Goal: Task Accomplishment & Management: Contribute content

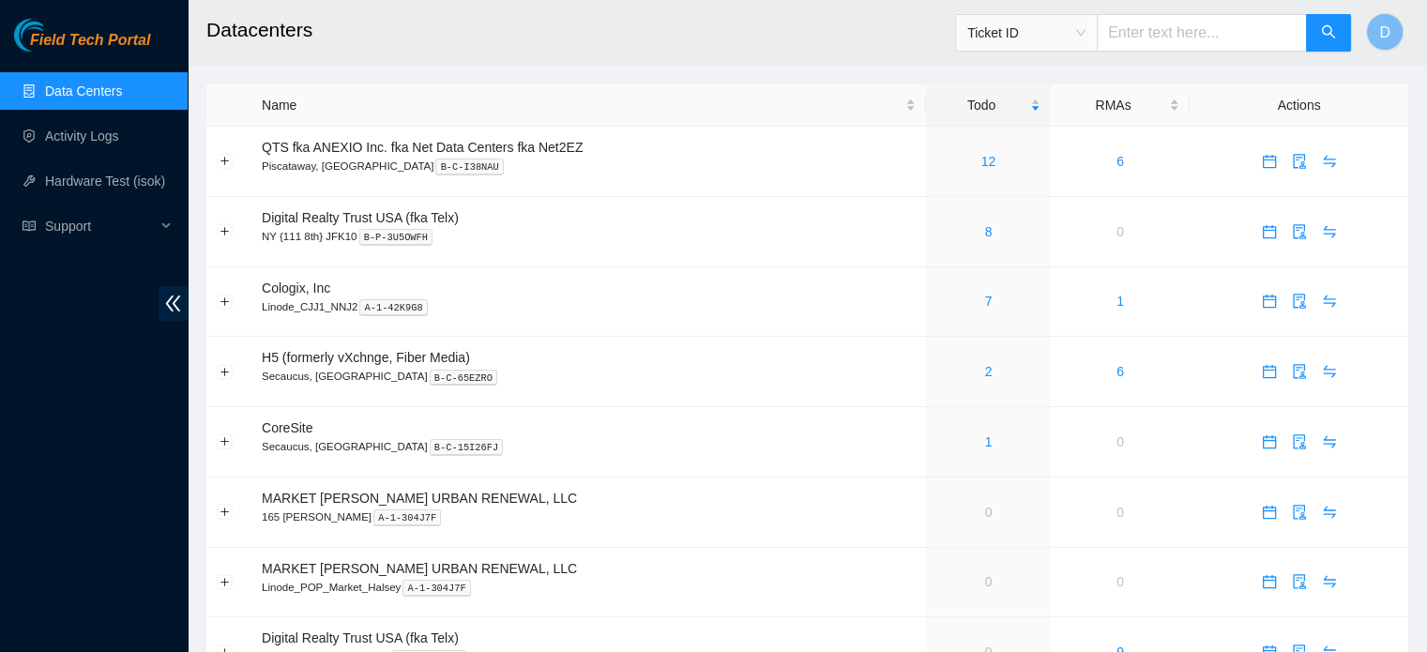
click at [106, 155] on ul "Data Centers Activity Logs Hardware Test (isok) Support" at bounding box center [94, 158] width 188 height 180
click at [116, 136] on link "Activity Logs" at bounding box center [82, 136] width 74 height 15
click at [986, 442] on link "1" at bounding box center [989, 441] width 8 height 15
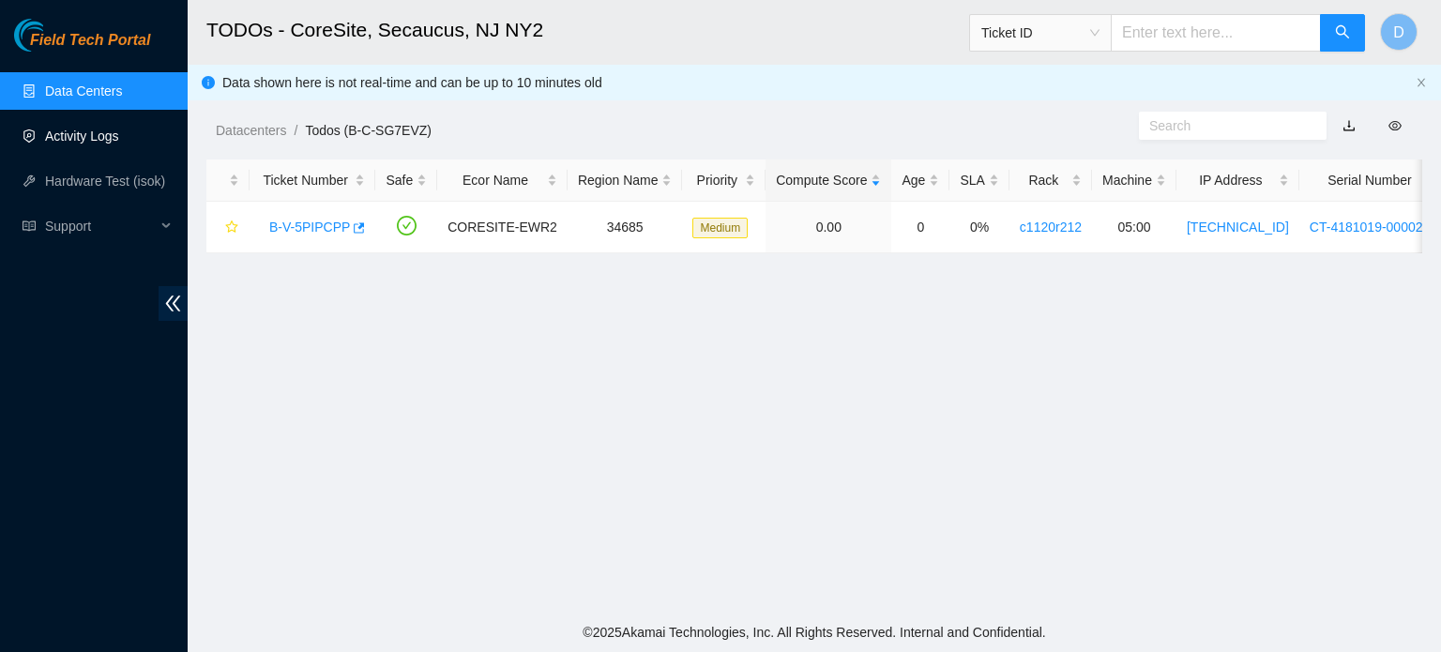
click at [98, 140] on link "Activity Logs" at bounding box center [82, 136] width 74 height 15
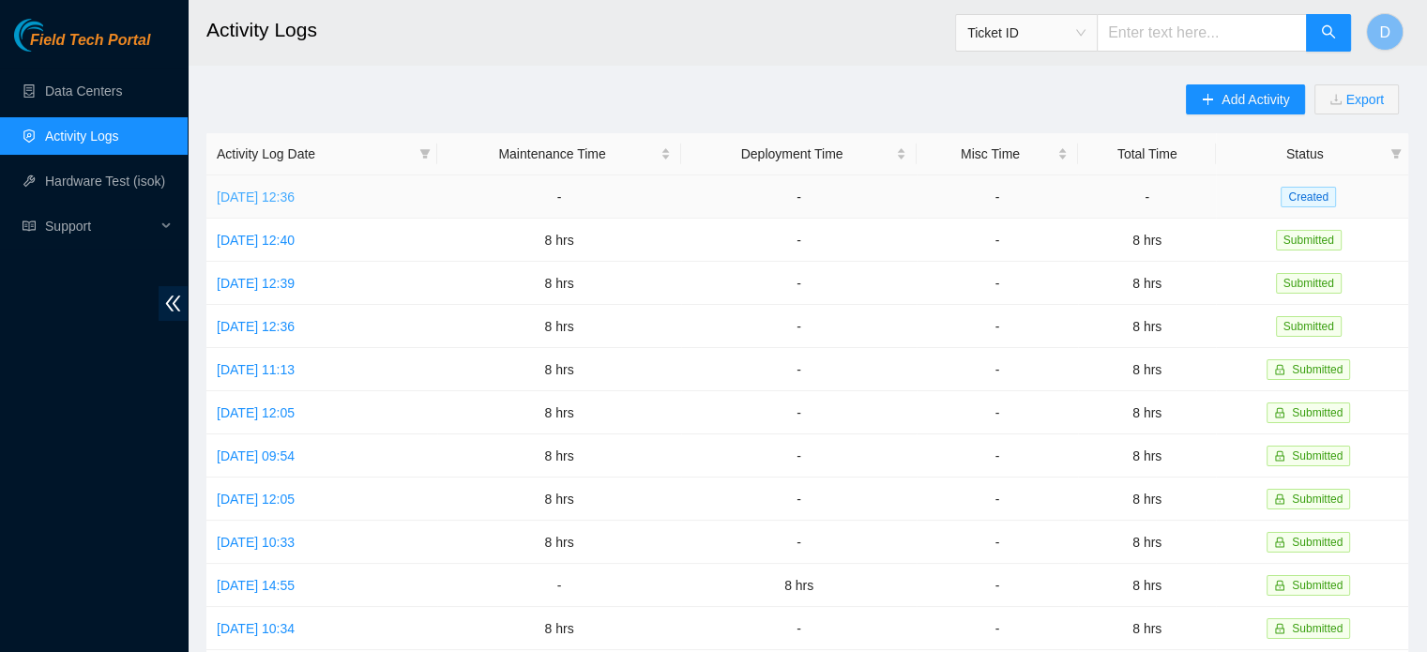
click at [295, 194] on link "[DATE] 12:36" at bounding box center [256, 197] width 78 height 15
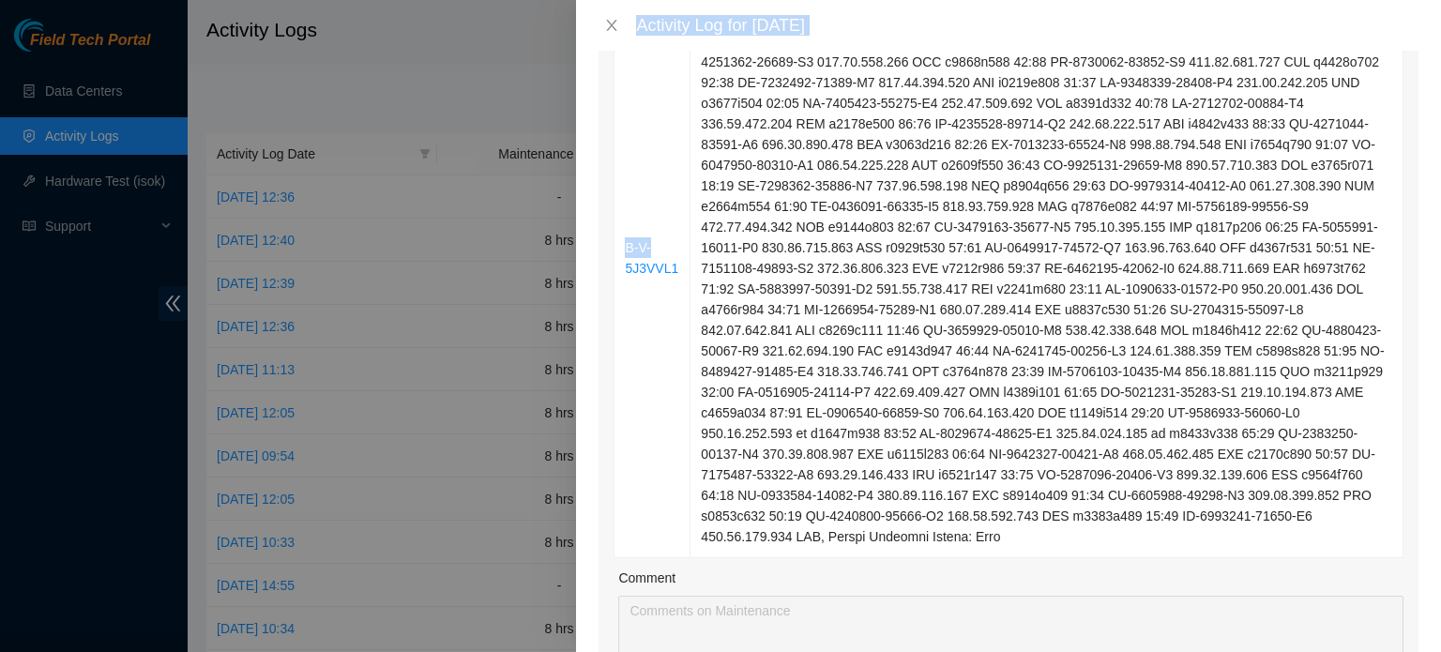
scroll to position [586, 0]
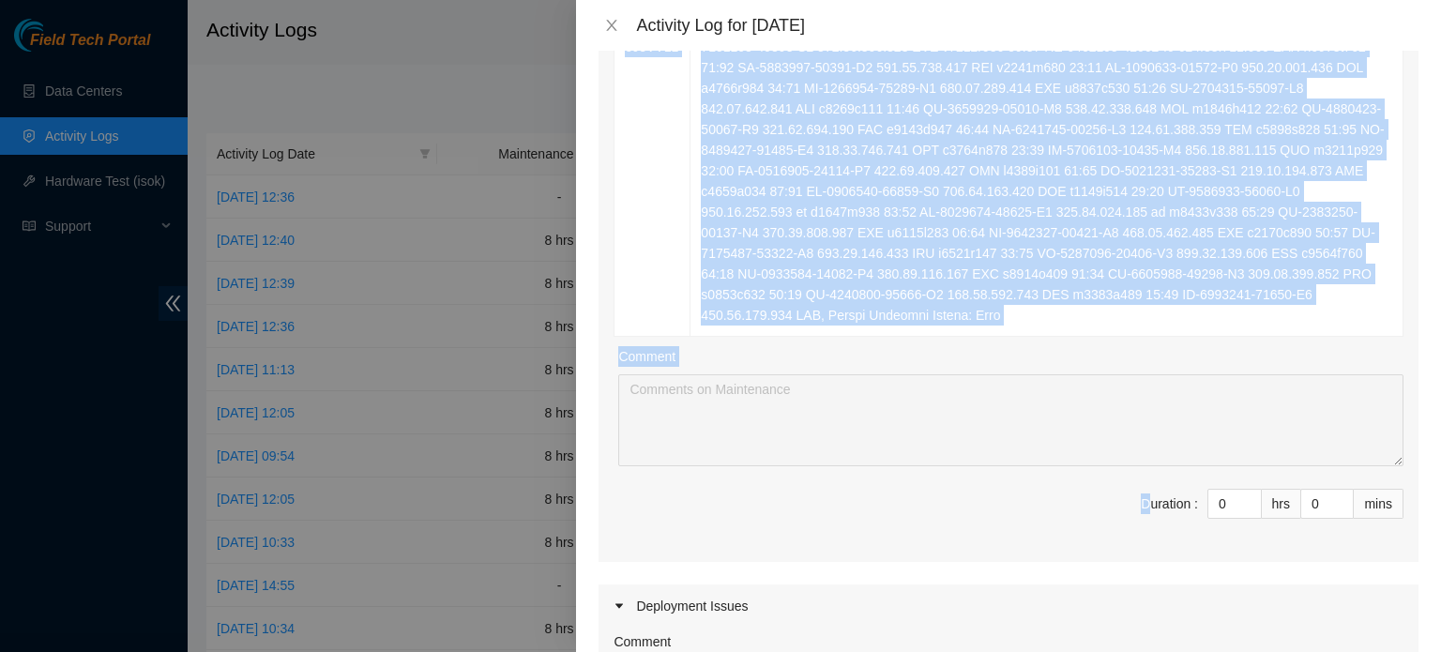
drag, startPoint x: 662, startPoint y: 244, endPoint x: 1112, endPoint y: 438, distance: 490.5
click at [1134, 510] on div "Ticket Number Resolution B-V-5J3VVL1 Comment Duration : 0 hrs 0 mins" at bounding box center [1009, 116] width 820 height 892
click at [1067, 337] on div "Comment" at bounding box center [1010, 401] width 785 height 129
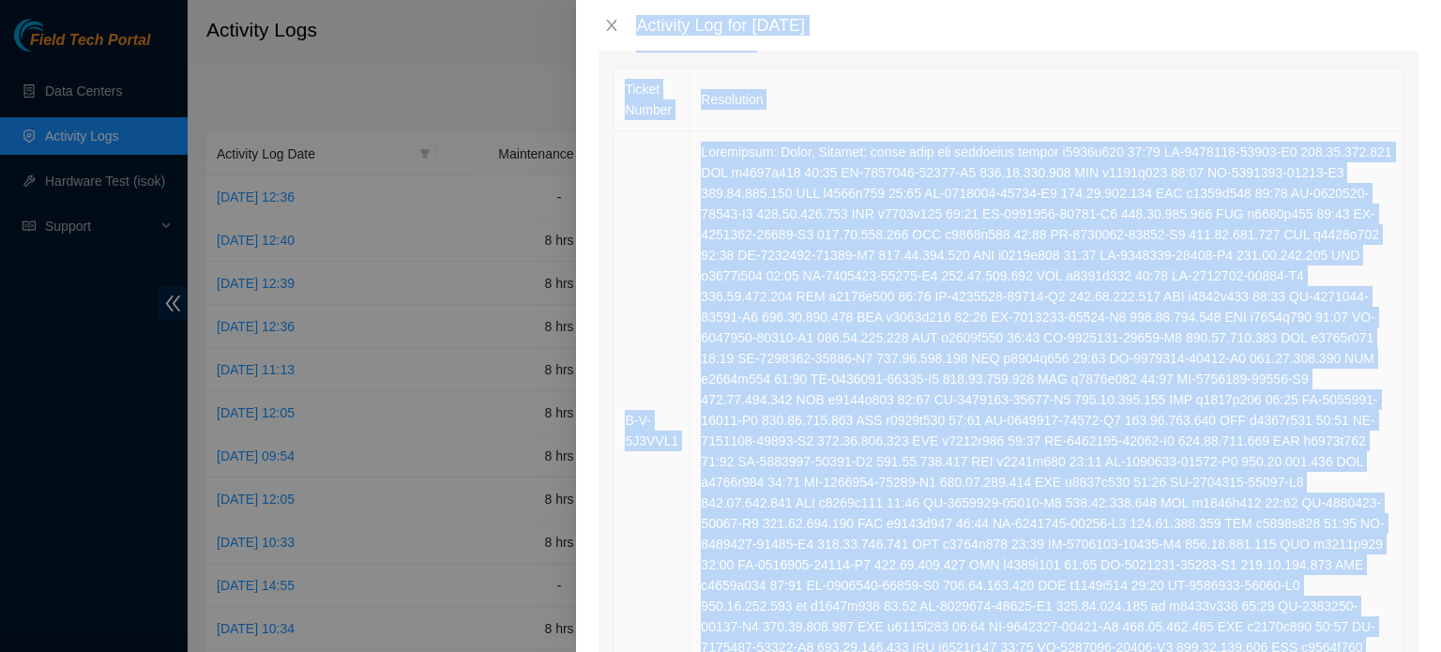
scroll to position [137, 0]
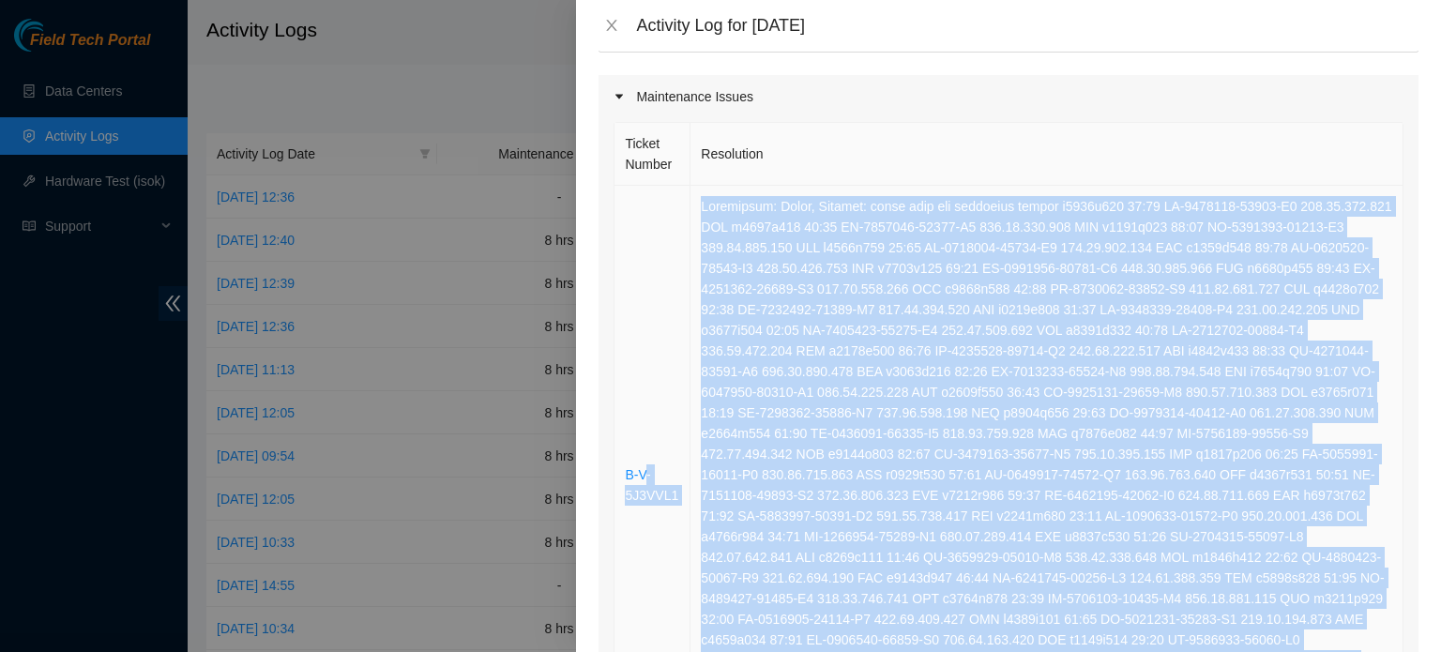
drag, startPoint x: 1045, startPoint y: 298, endPoint x: 646, endPoint y: 221, distance: 407.2
click at [646, 221] on tr "B-V-5J3VVL1" at bounding box center [1009, 486] width 789 height 600
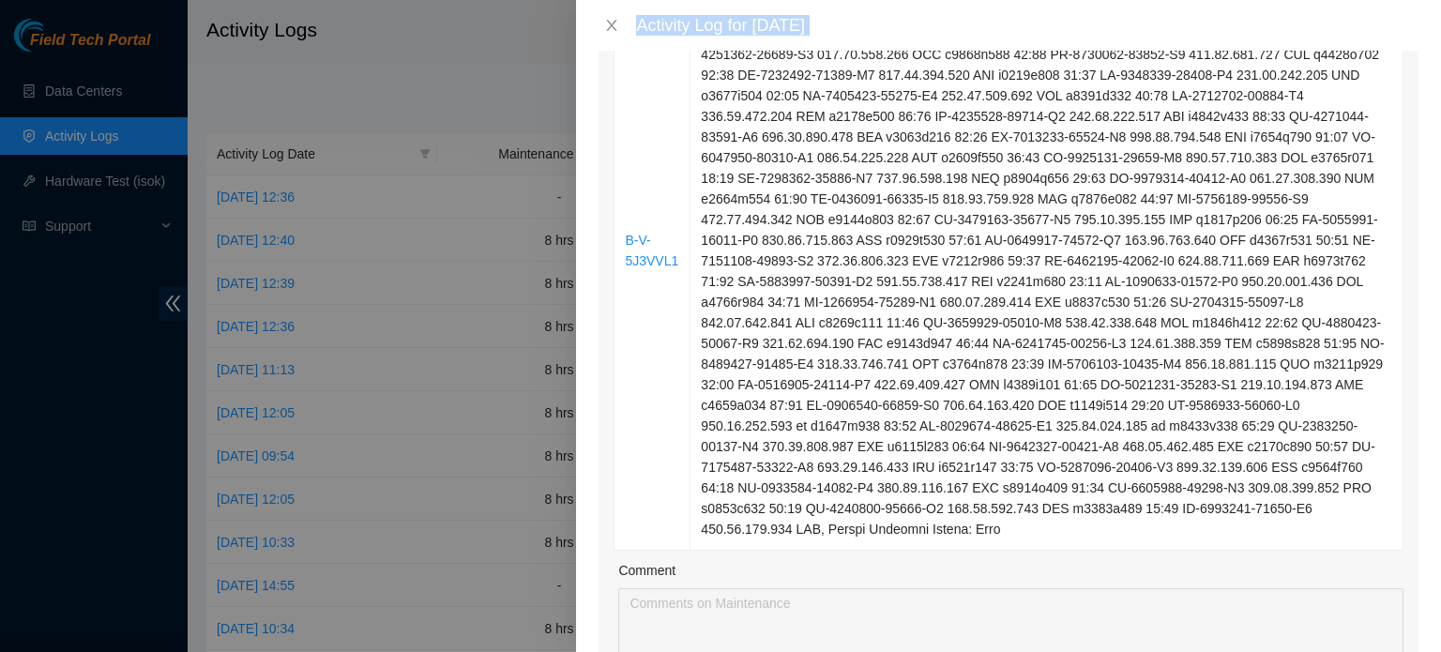
scroll to position [423, 0]
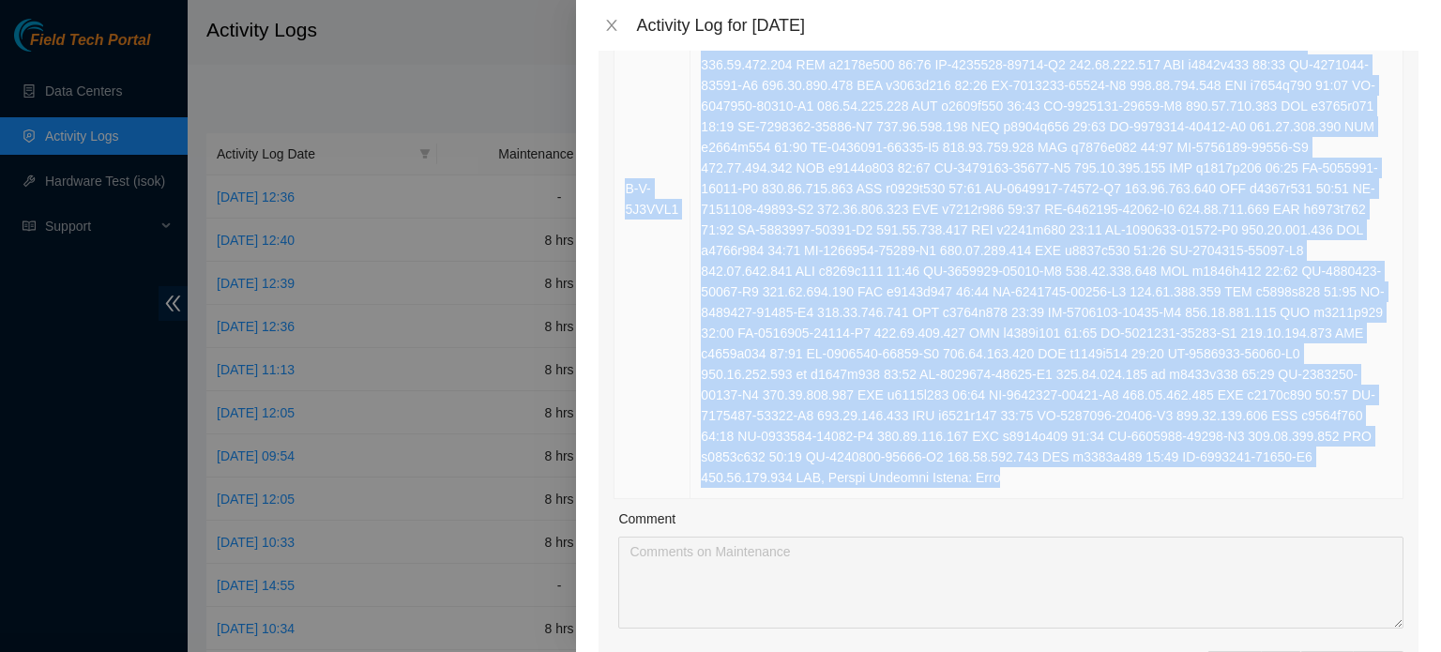
drag, startPoint x: 616, startPoint y: 452, endPoint x: 1069, endPoint y: 450, distance: 453.2
click at [1064, 457] on tr "B-V-5J3VVL1" at bounding box center [1009, 200] width 789 height 600
copy tr "B-V-5J3VVL1 Resolution: Other, Comment: power down the following assets c1110r1…"
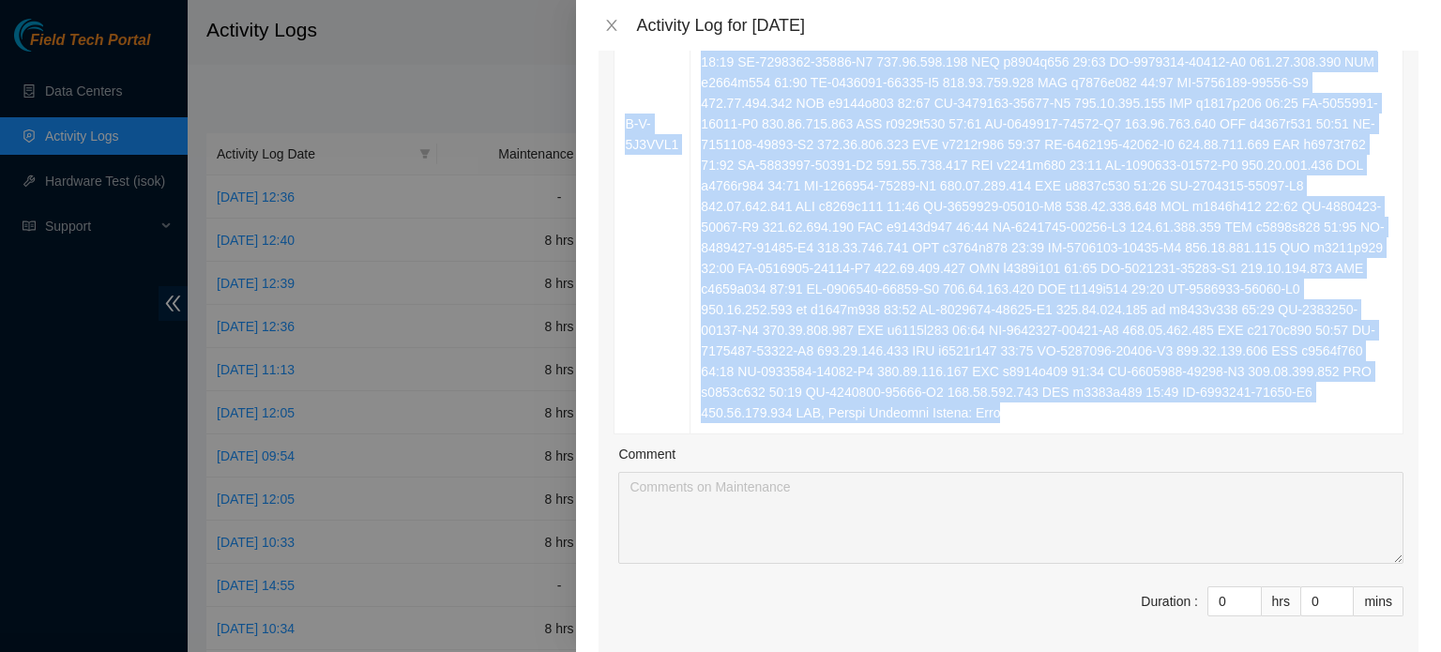
scroll to position [517, 0]
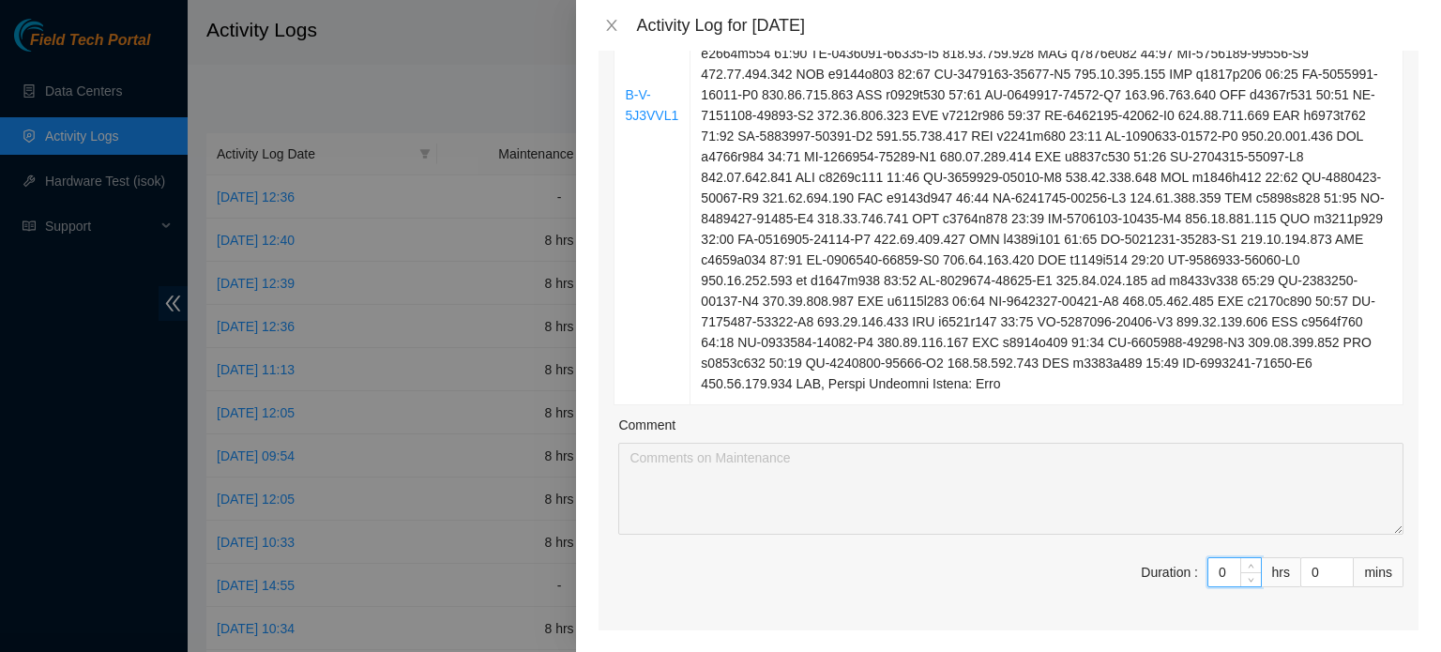
drag, startPoint x: 1210, startPoint y: 543, endPoint x: 1147, endPoint y: 552, distance: 64.4
click at [1154, 557] on span "Duration : 0 hrs 0 mins" at bounding box center [1009, 583] width 790 height 53
type input "8"
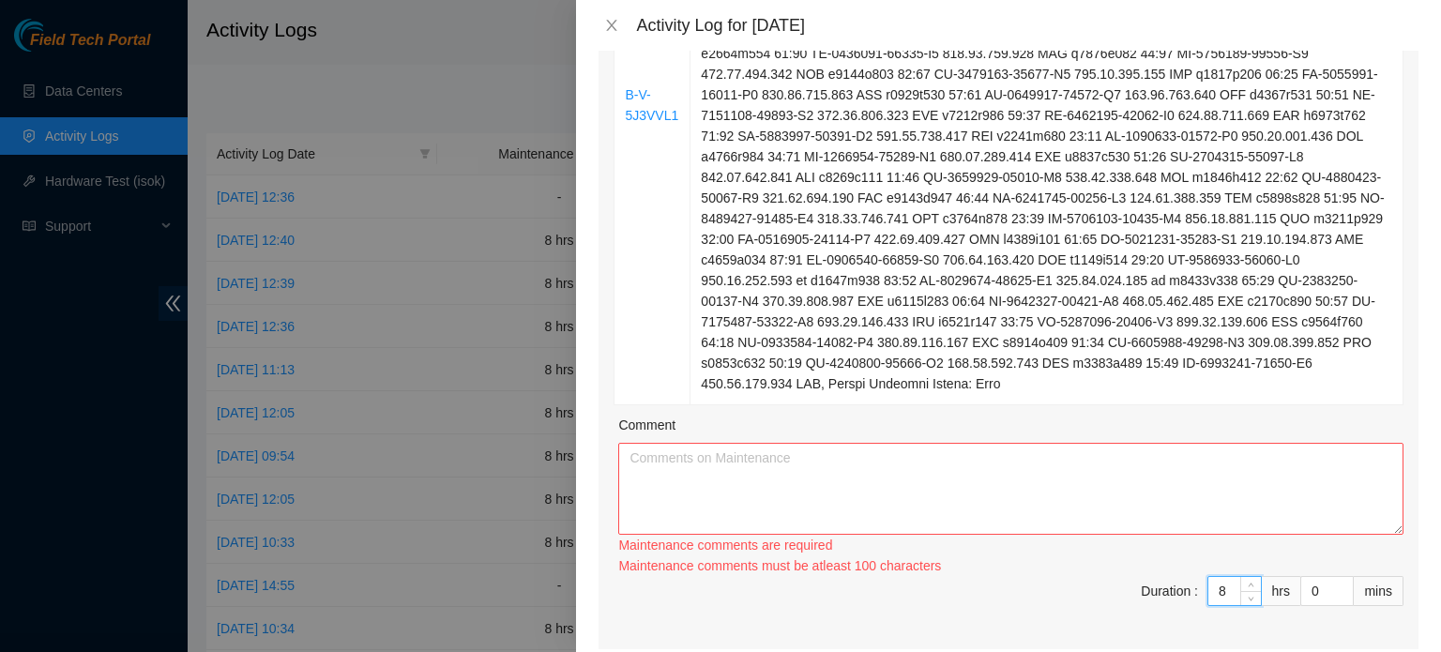
type input "8"
click at [817, 446] on textarea "Comment" at bounding box center [1010, 489] width 785 height 92
paste textarea "B-V-5J3VVL1 Resolution: Other, Comment: power down the following assets c1110r1…"
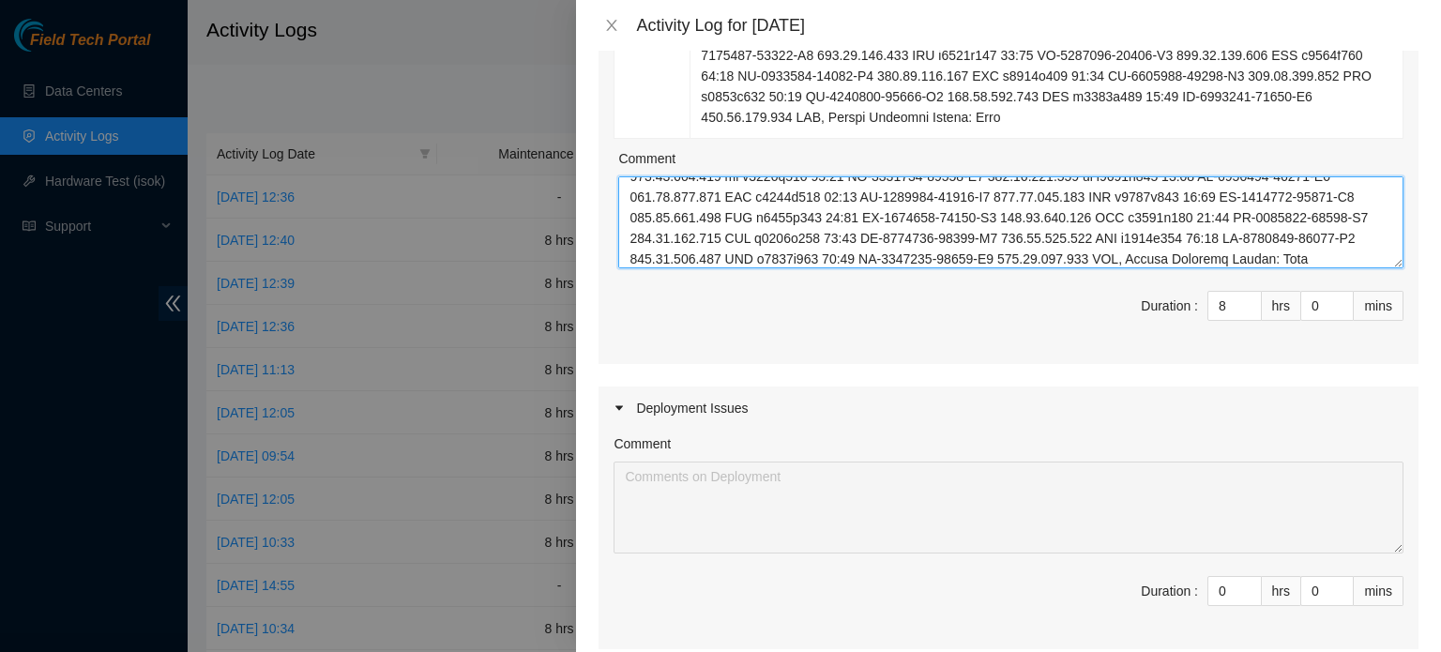
scroll to position [1245, 0]
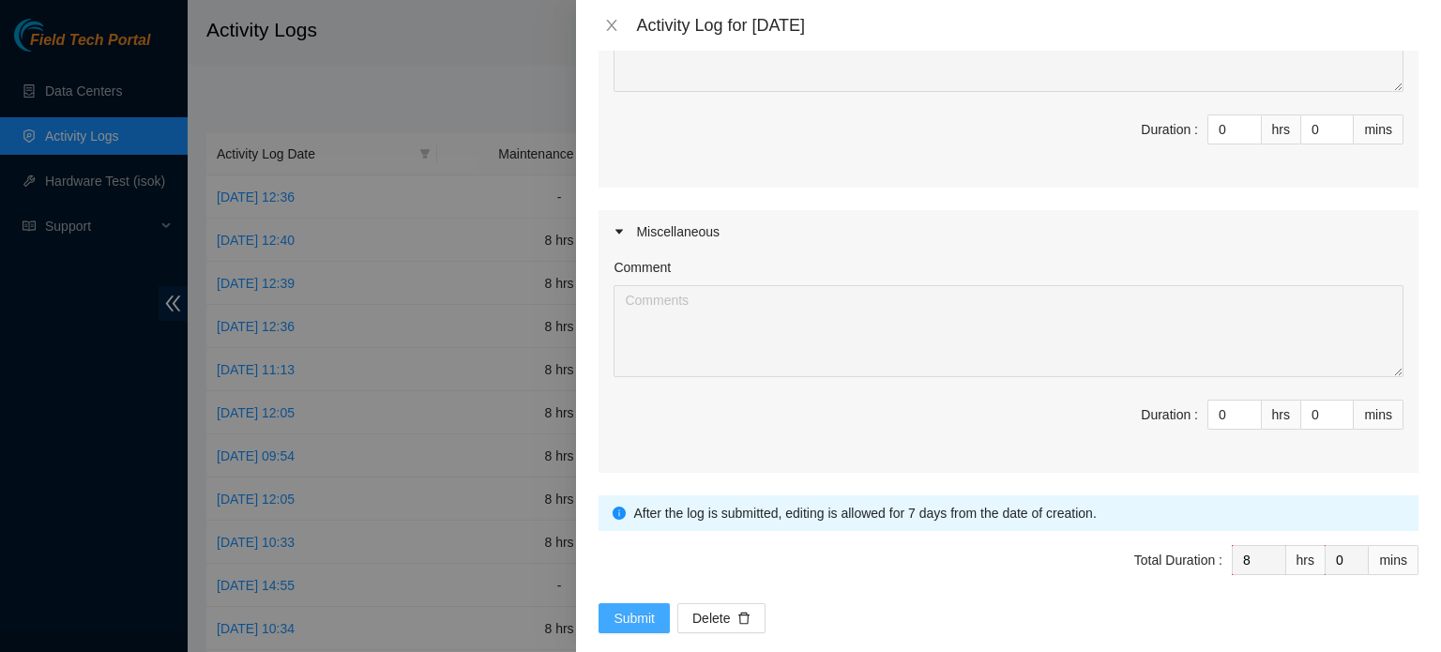
type textarea "B-V-5J3VVL1 Resolution: Other, Comment: power down the following assets c1110r1…"
click at [634, 608] on span "Submit" at bounding box center [634, 618] width 41 height 21
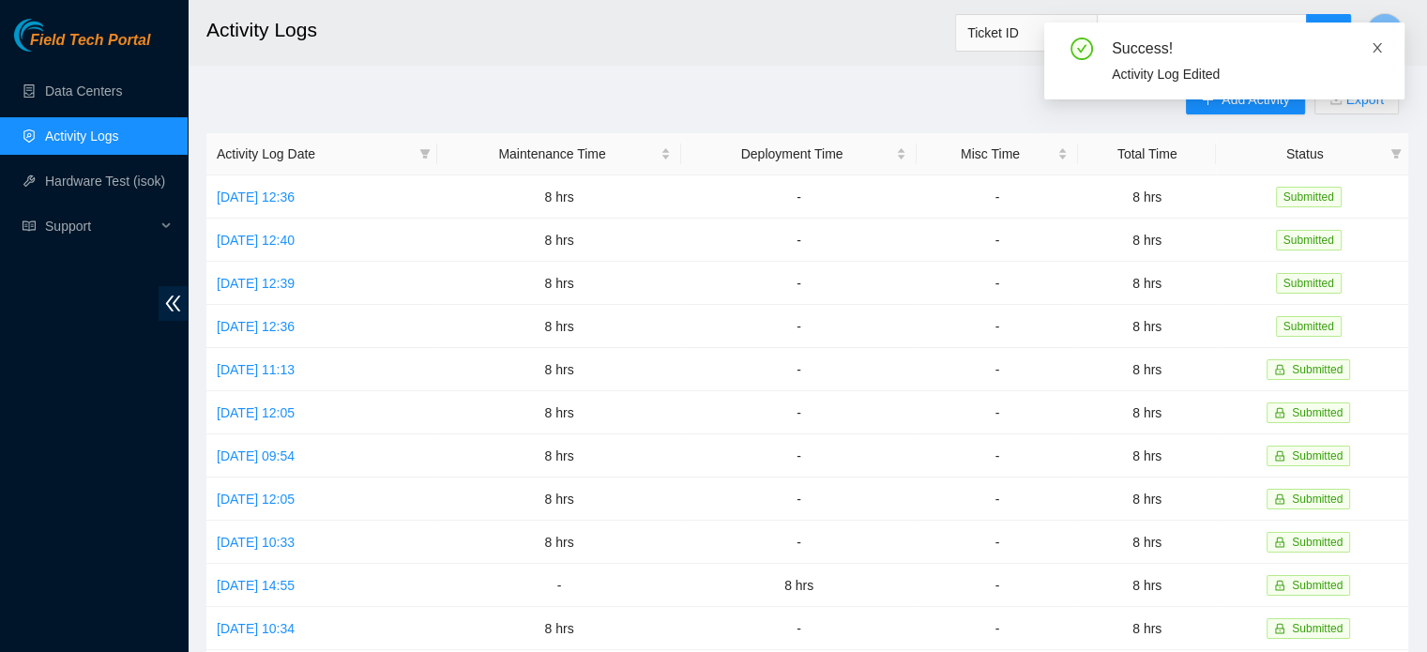
click at [1378, 52] on icon "close" at bounding box center [1377, 47] width 13 height 13
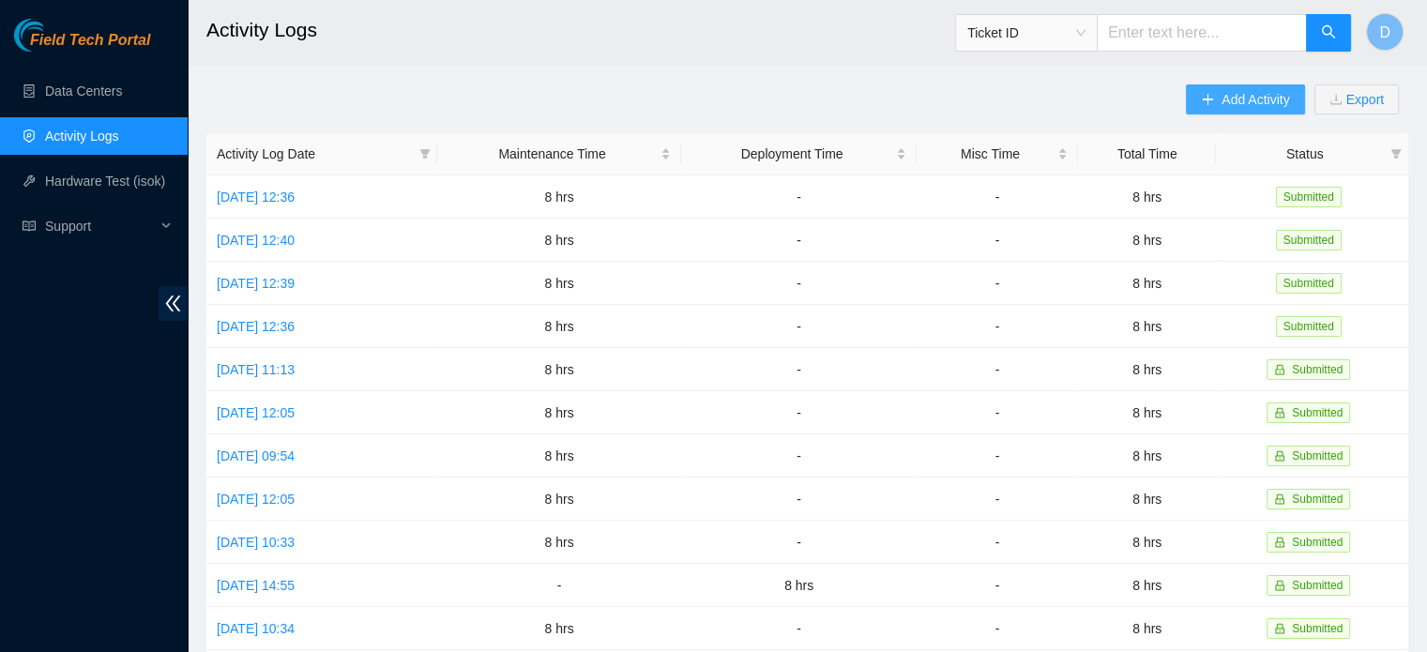
click at [1250, 114] on button "Add Activity" at bounding box center [1245, 99] width 118 height 30
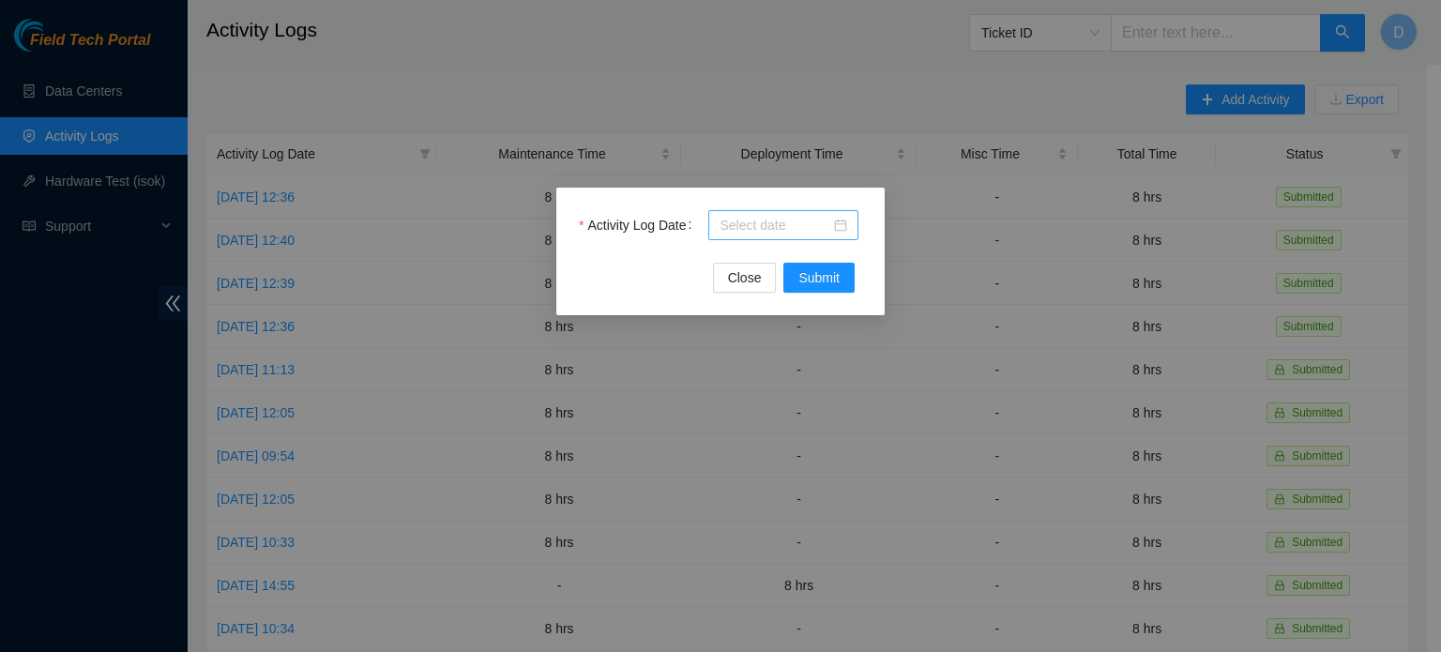
click at [843, 219] on div at bounding box center [784, 225] width 128 height 21
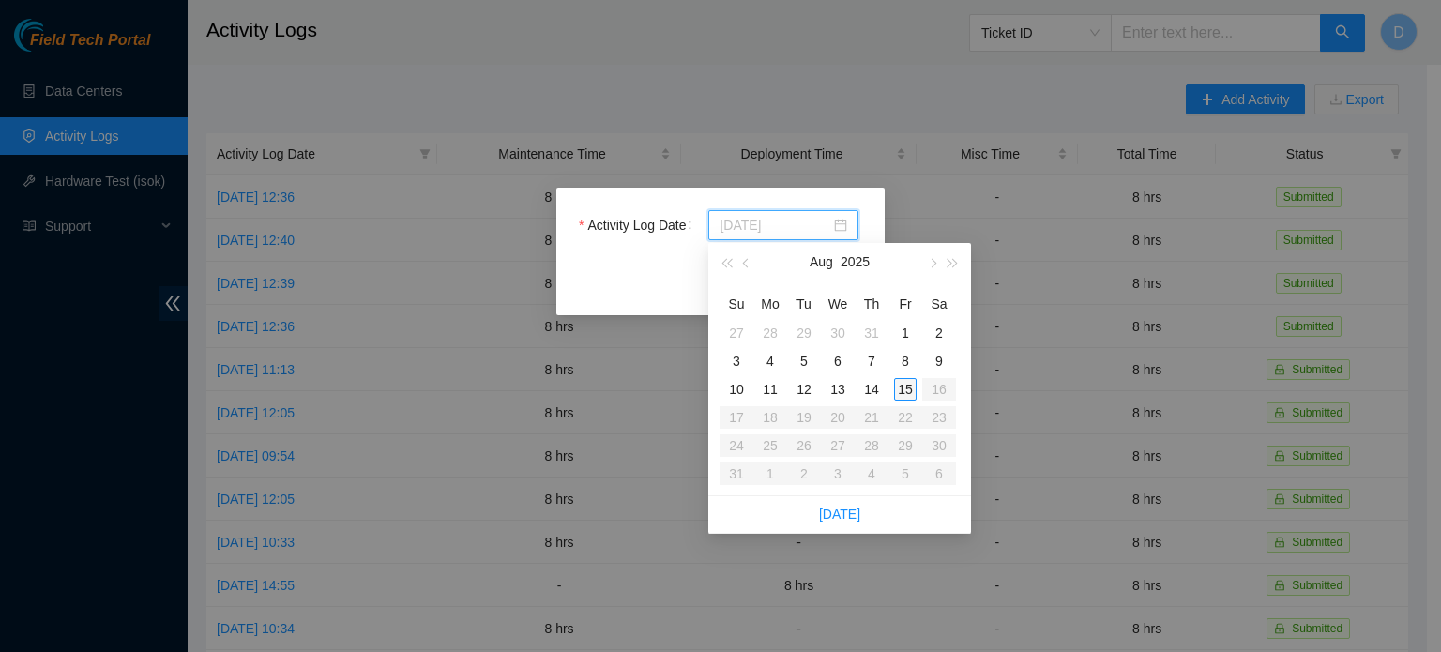
type input "[DATE]"
click at [907, 384] on div "15" at bounding box center [905, 389] width 23 height 23
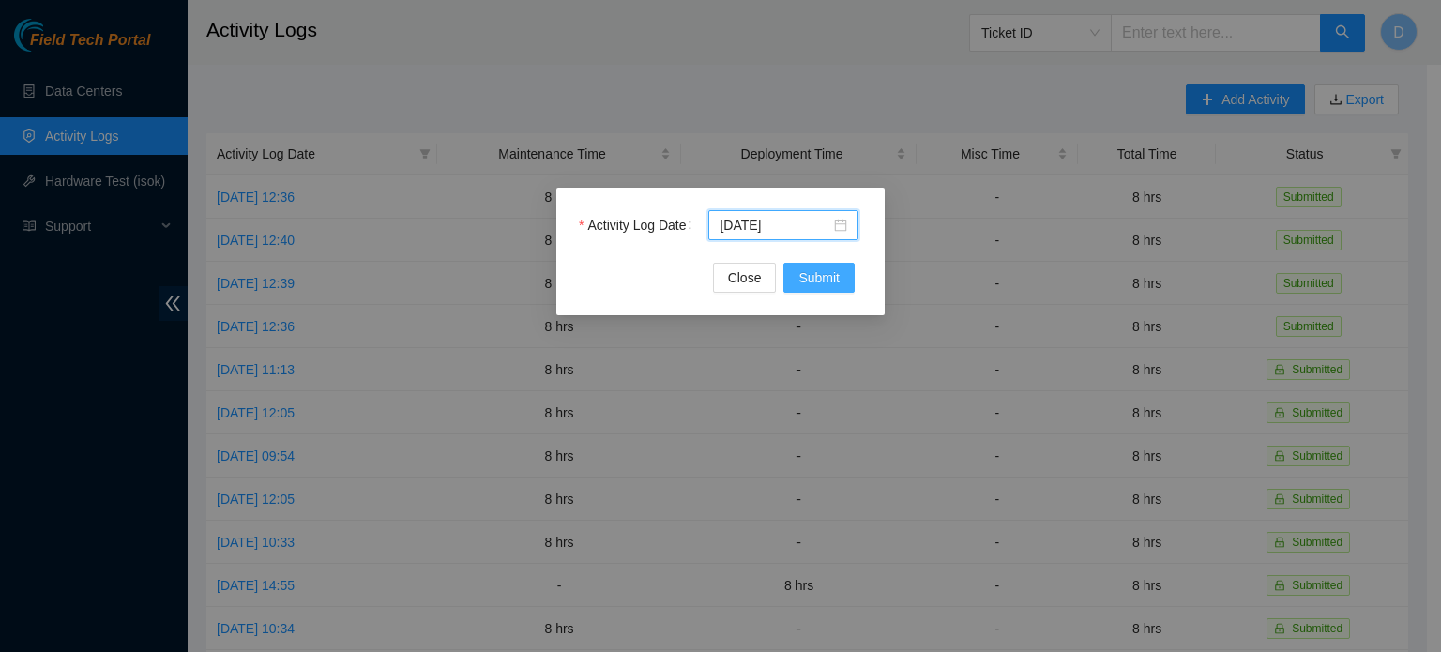
click at [844, 281] on button "Submit" at bounding box center [819, 278] width 71 height 30
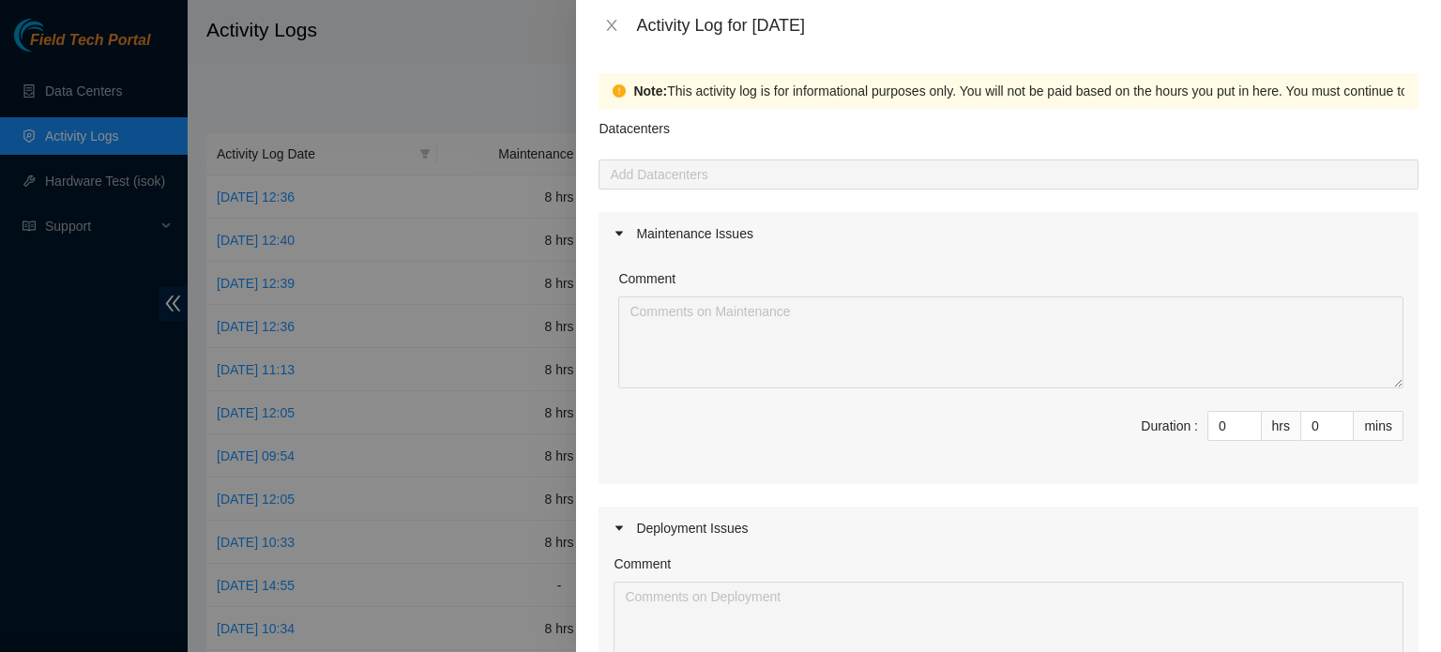
click at [739, 176] on div at bounding box center [1008, 174] width 811 height 23
click at [1216, 430] on input "0" at bounding box center [1235, 426] width 53 height 28
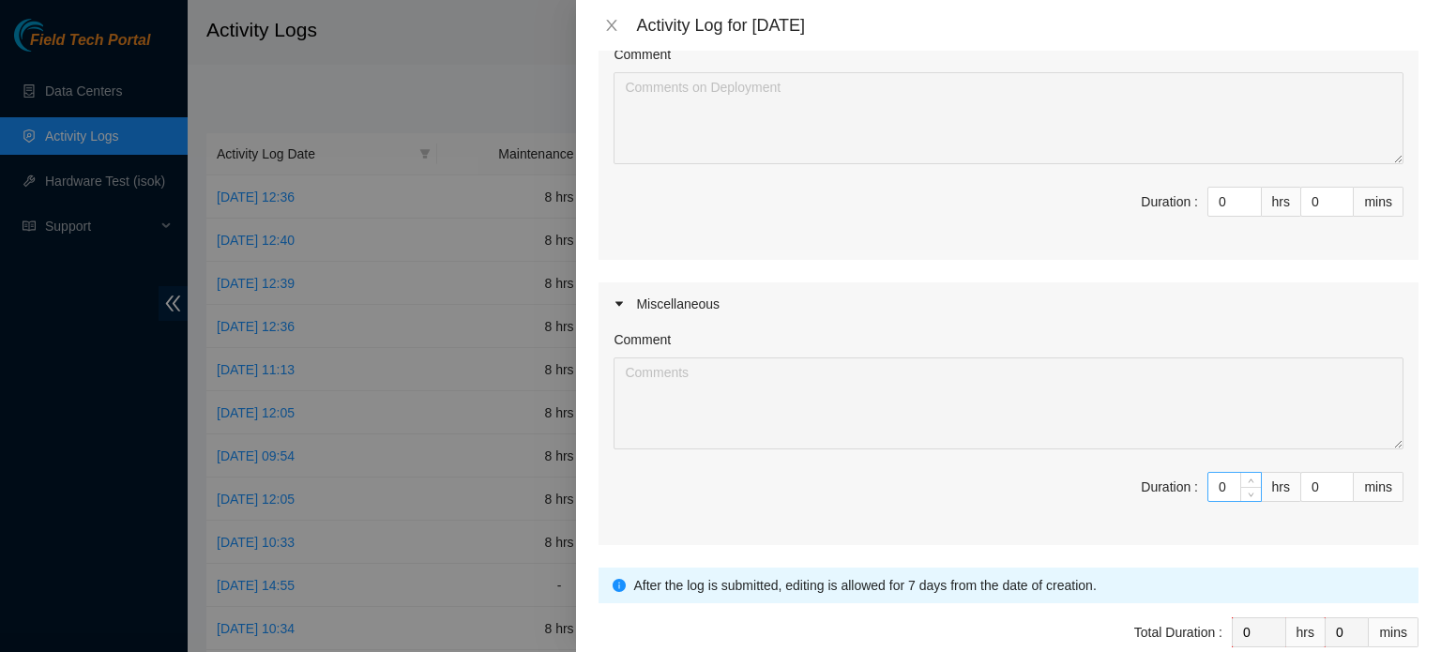
scroll to position [416, 0]
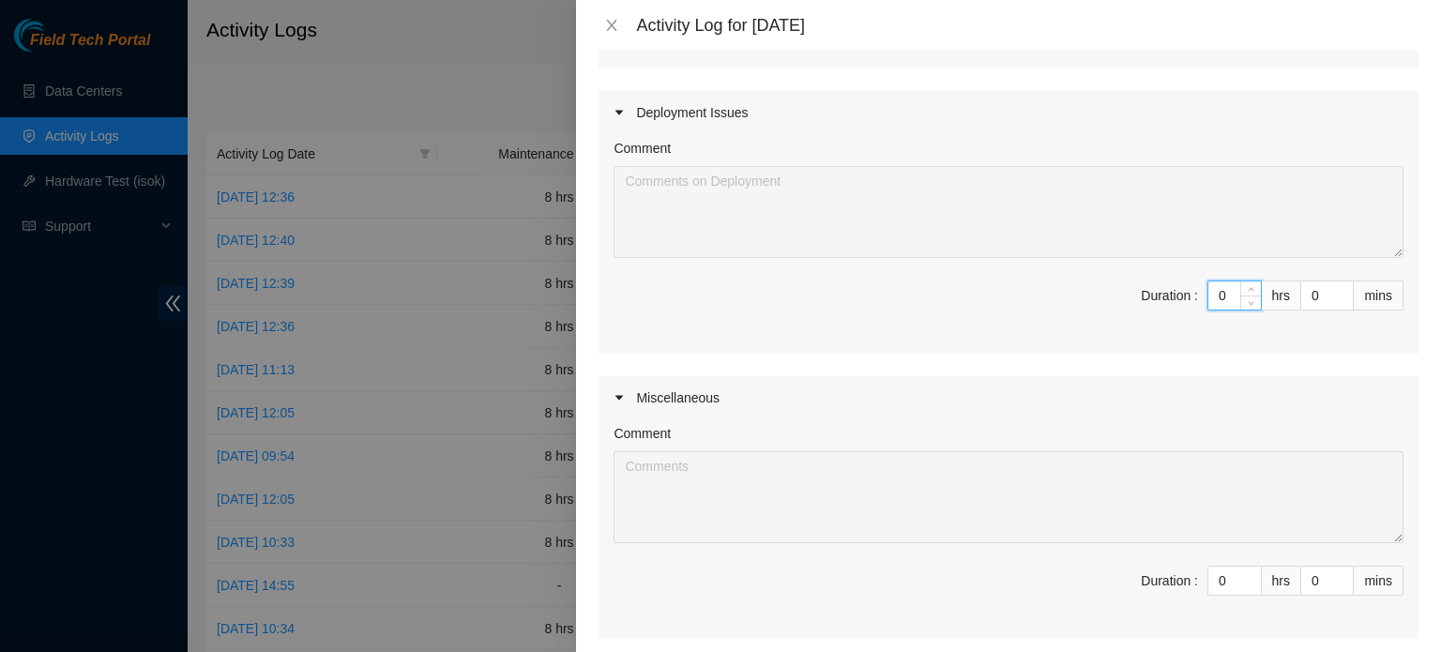
drag, startPoint x: 1220, startPoint y: 302, endPoint x: 1103, endPoint y: 313, distance: 116.9
click at [1116, 313] on span "Duration : 0 hrs 0 mins" at bounding box center [1009, 307] width 790 height 53
type input "8"
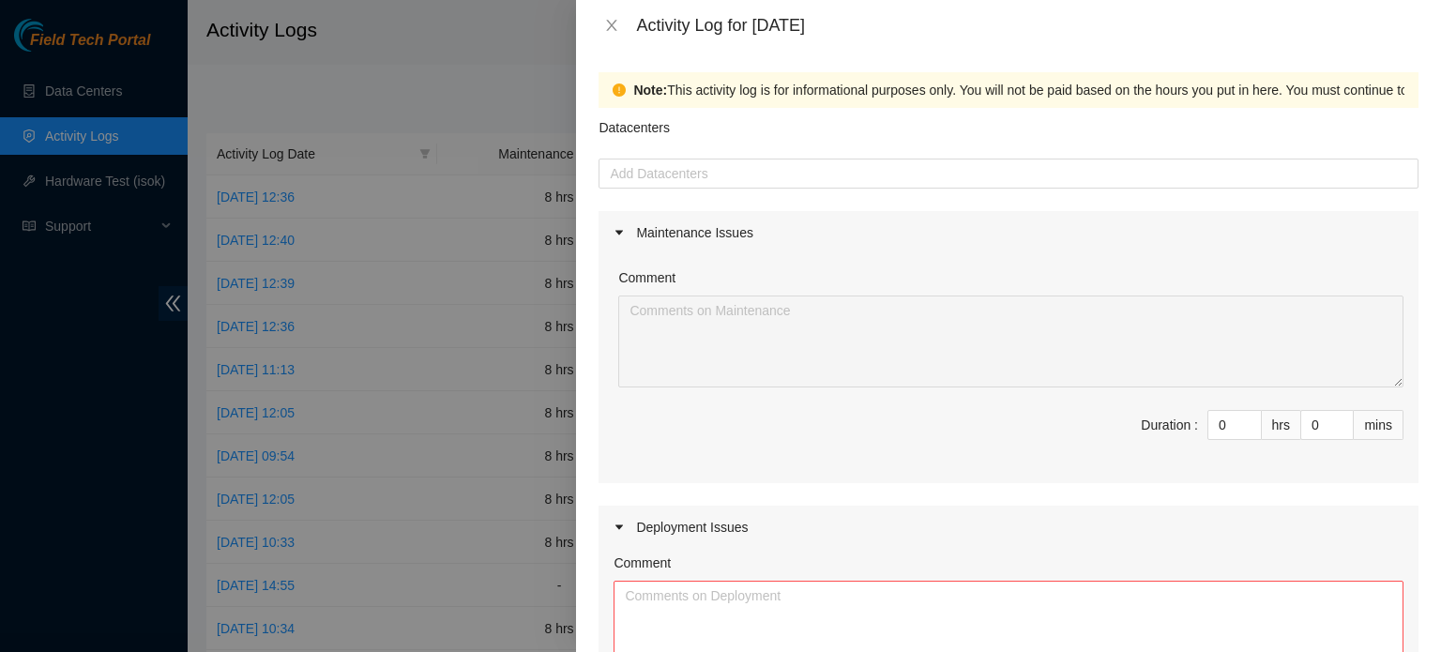
scroll to position [0, 0]
click at [860, 174] on div at bounding box center [1008, 174] width 811 height 23
type input "8"
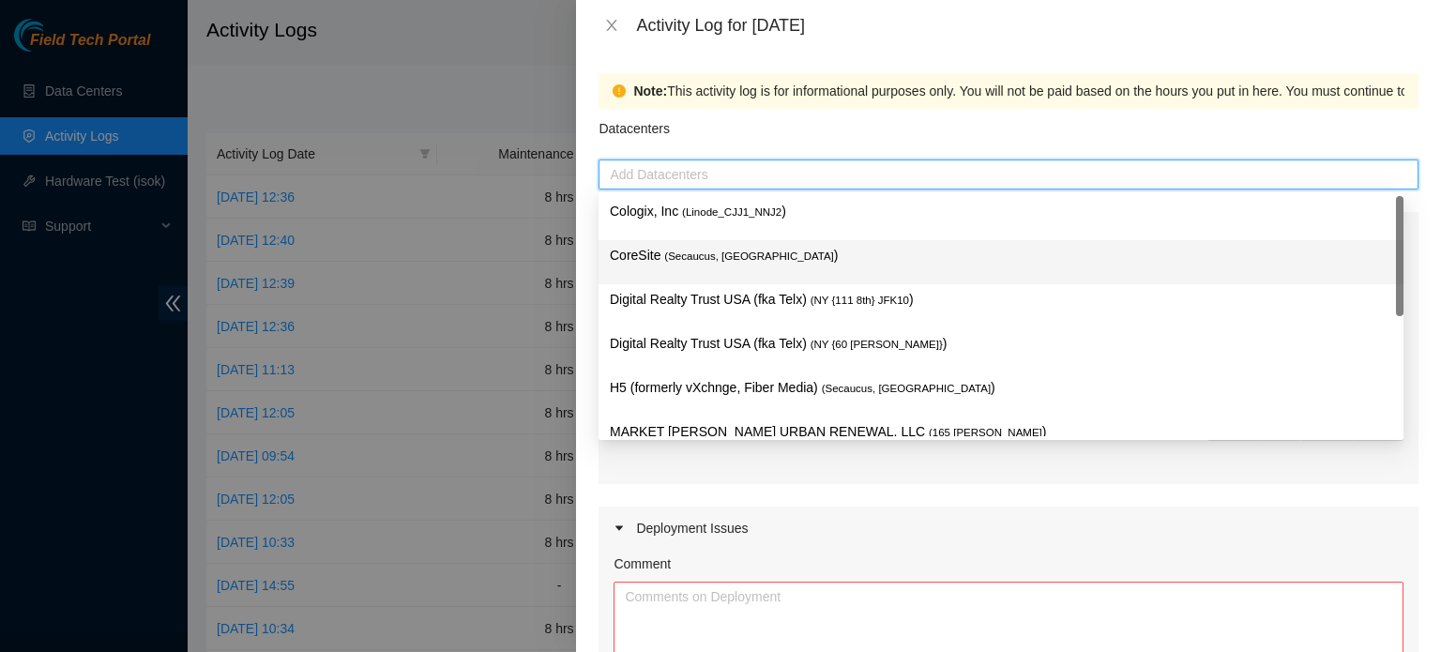
click at [825, 246] on p "CoreSite ( Secaucus, [GEOGRAPHIC_DATA] )" at bounding box center [1001, 256] width 783 height 22
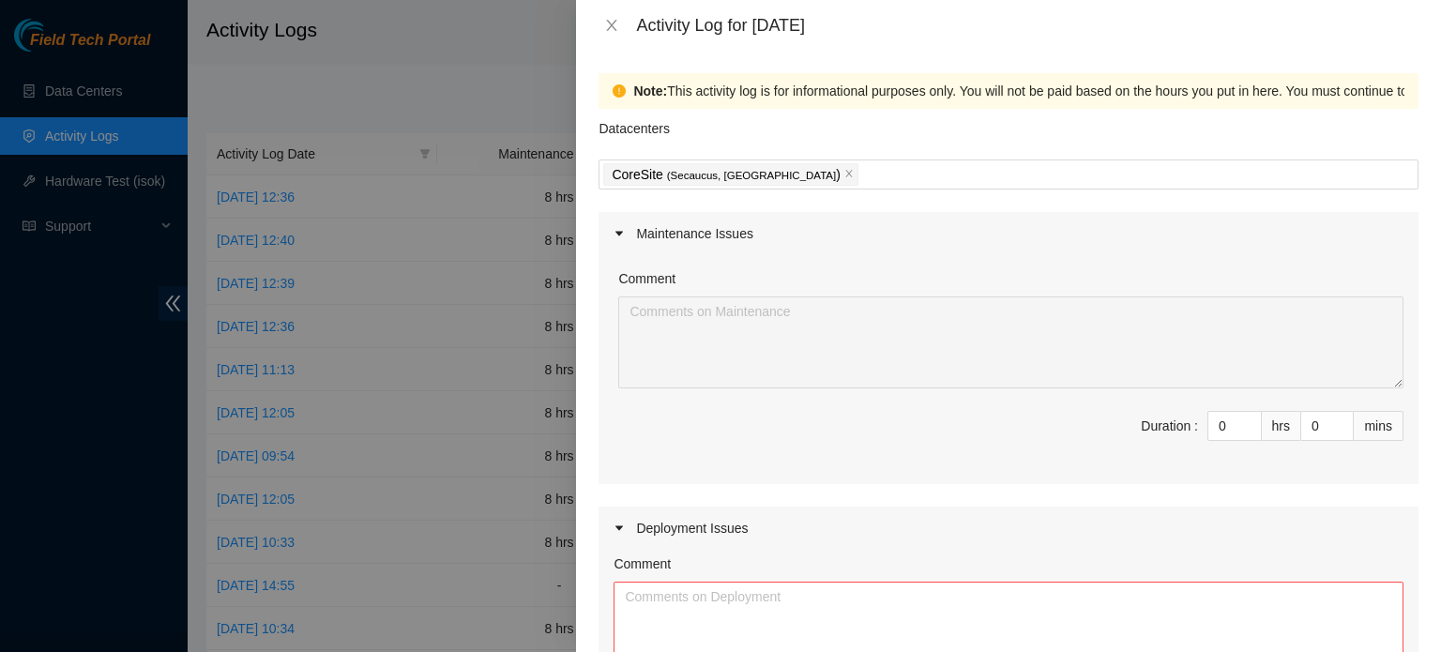
click at [1062, 483] on div "Maintenance Issues Comment Duration : 0 hrs 0 mins Deployment Issues Comment De…" at bounding box center [1009, 633] width 820 height 843
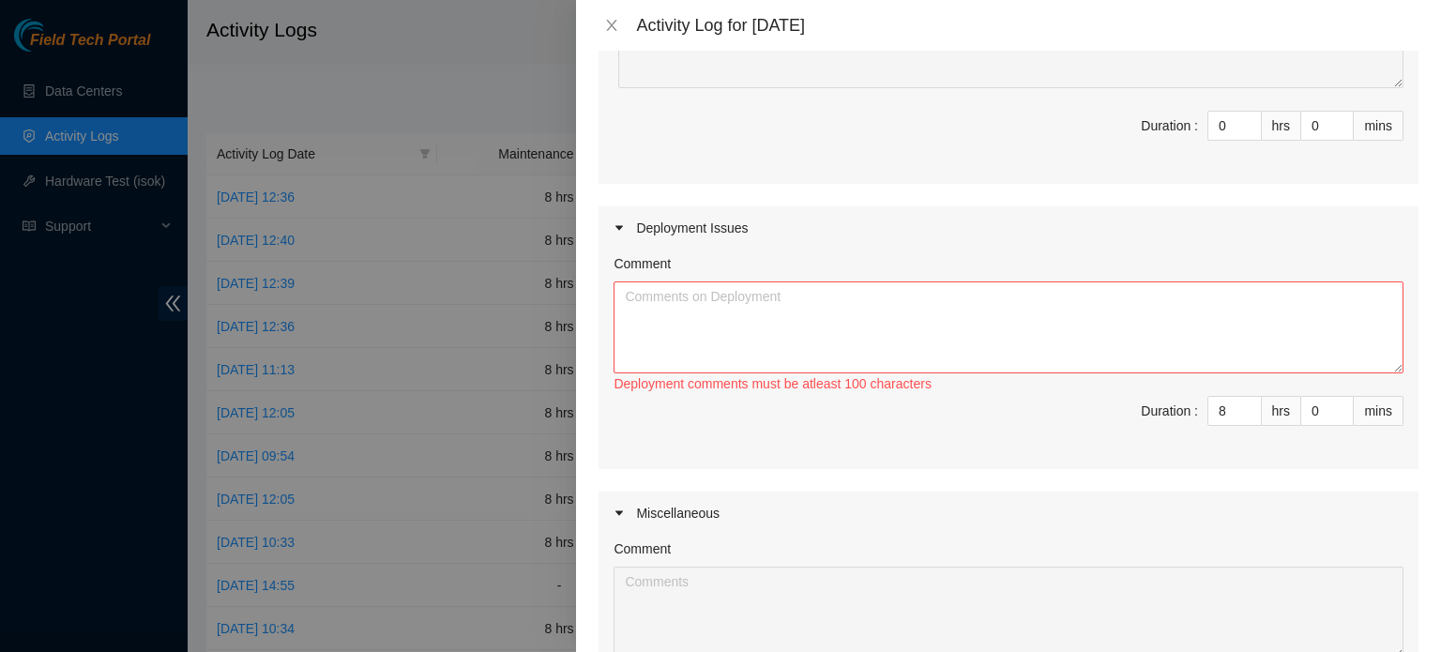
scroll to position [375, 0]
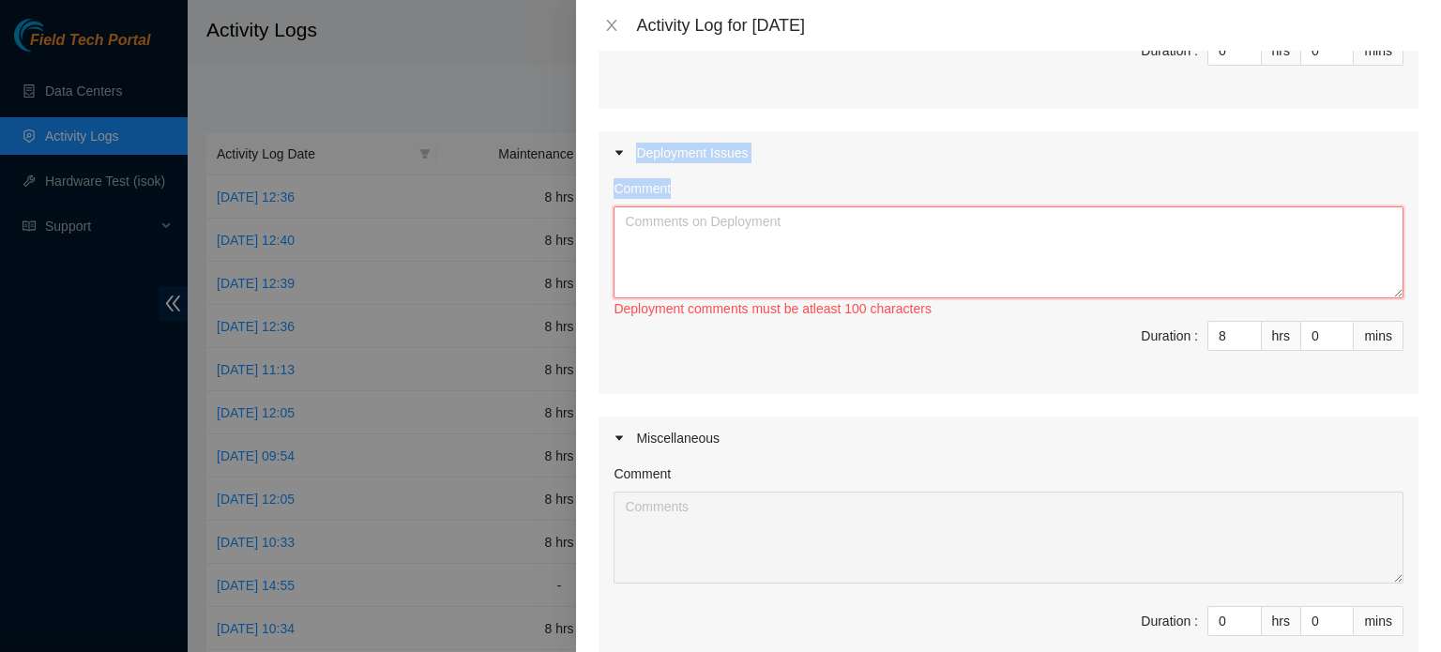
click at [780, 243] on textarea "Comment" at bounding box center [1009, 252] width 790 height 92
click at [784, 243] on textarea "Comment" at bounding box center [1009, 252] width 790 height 92
paste textarea "DP80583"
paste textarea "c1110r114"
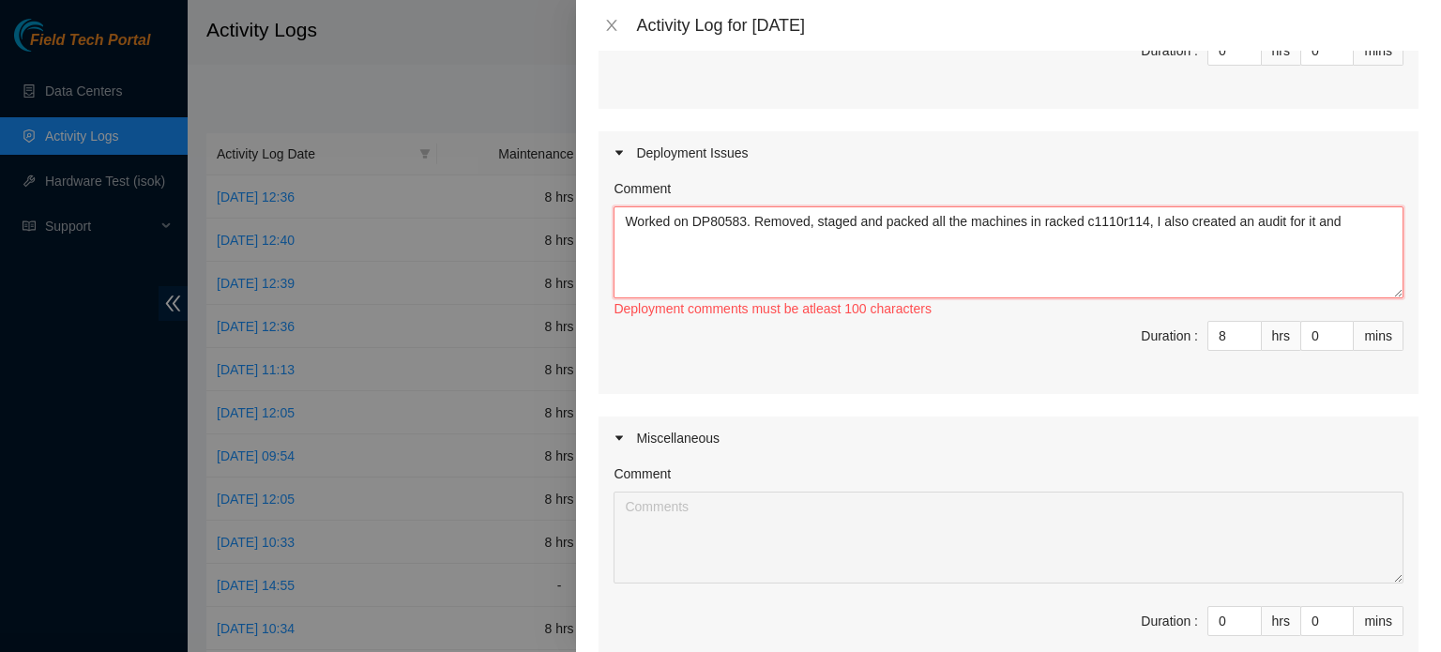
click at [1020, 225] on textarea "Worked on DP80583. Removed, staged and packed all the machines in racked c1110r…" at bounding box center [1009, 252] width 790 height 92
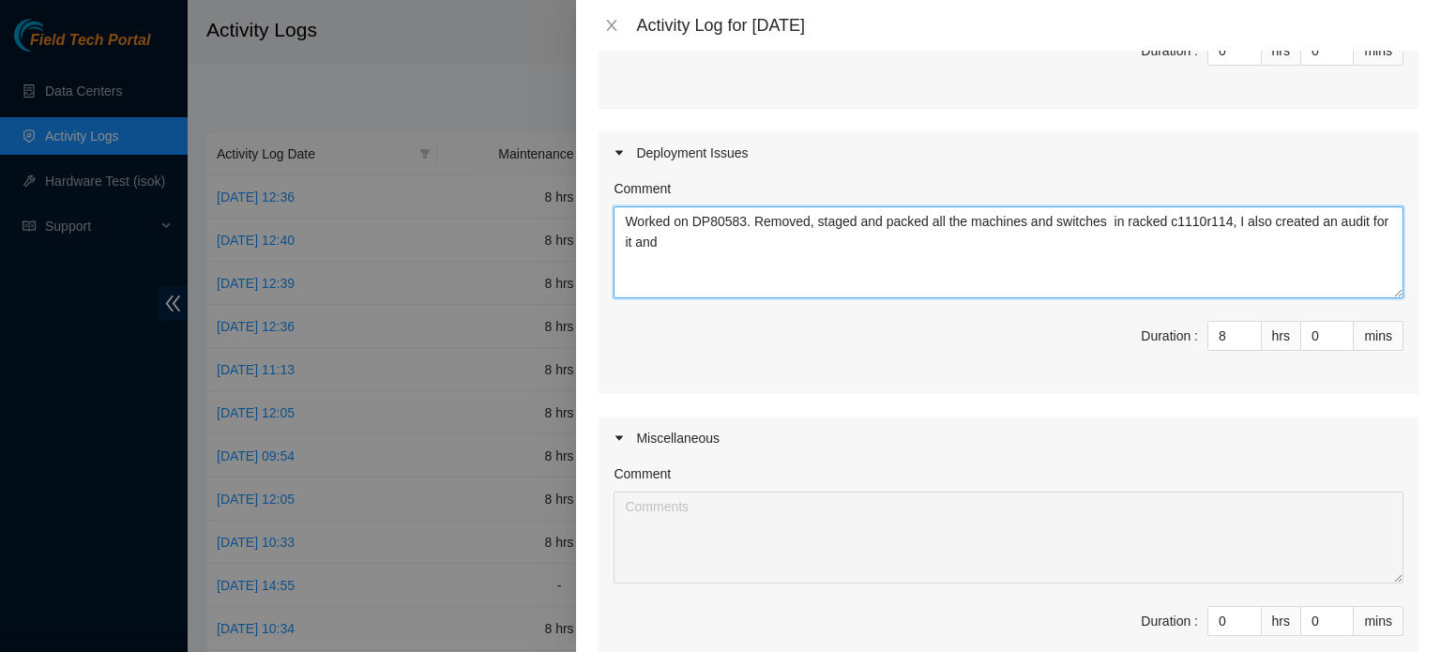
click at [697, 241] on textarea "Worked on DP80583. Removed, staged and packed all the machines and switches in …" at bounding box center [1009, 252] width 790 height 92
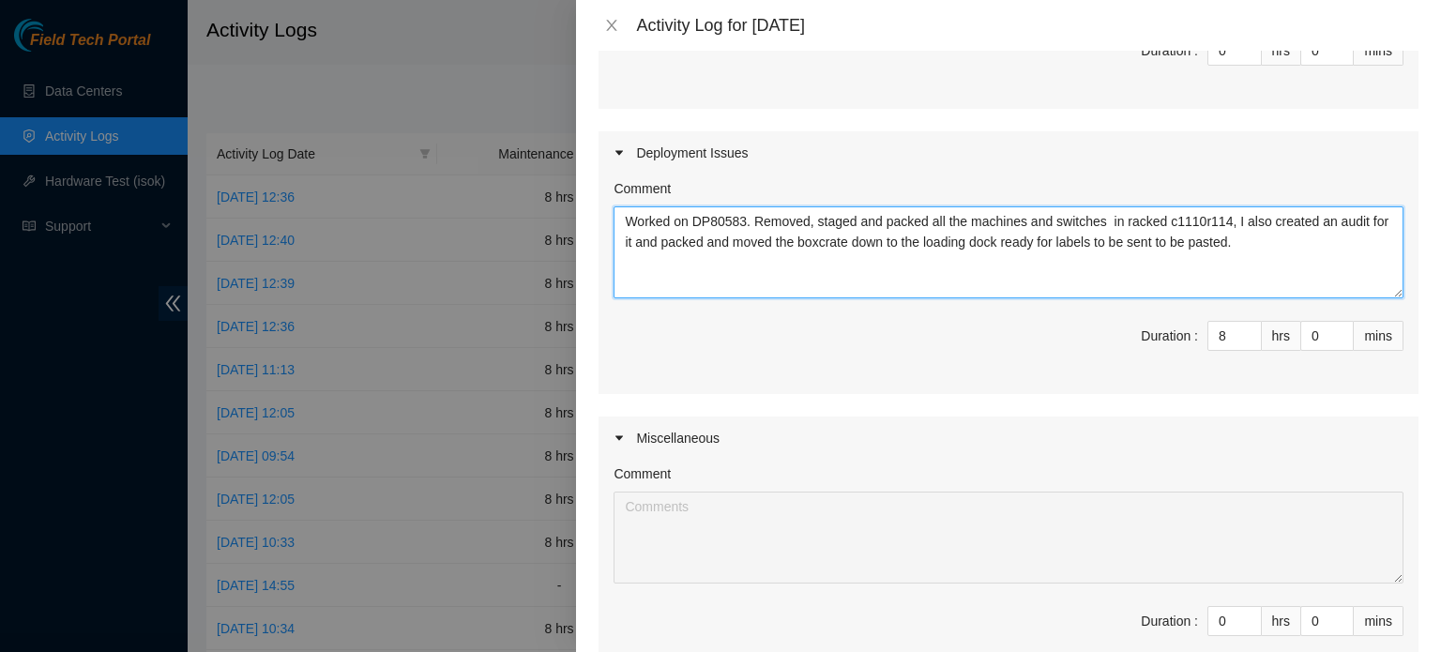
drag, startPoint x: 814, startPoint y: 235, endPoint x: 883, endPoint y: 241, distance: 68.8
click at [883, 241] on textarea "Worked on DP80583. Removed, staged and packed all the machines and switches in …" at bounding box center [1009, 252] width 790 height 92
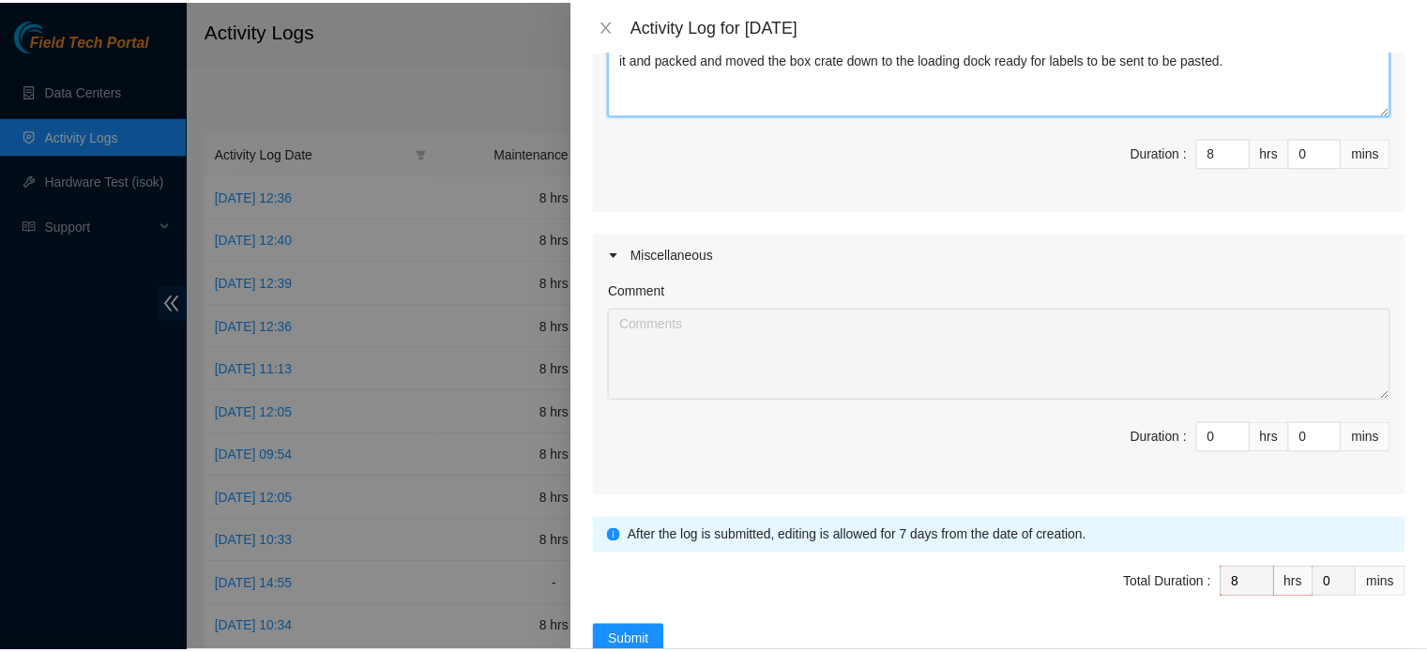
scroll to position [603, 0]
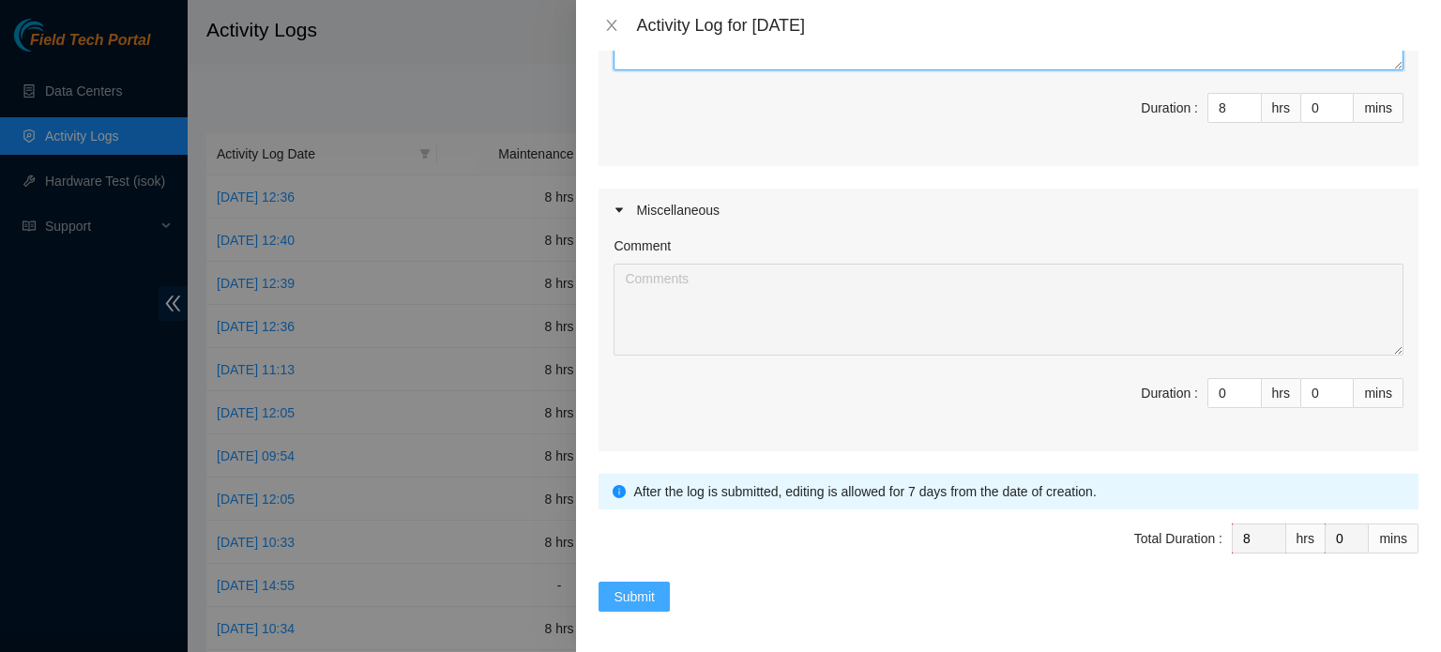
type textarea "Worked on DP80583. Removed, staged and packed all the machines and switches in …"
click at [635, 596] on span "Submit" at bounding box center [634, 596] width 41 height 21
